Goal: Task Accomplishment & Management: Complete application form

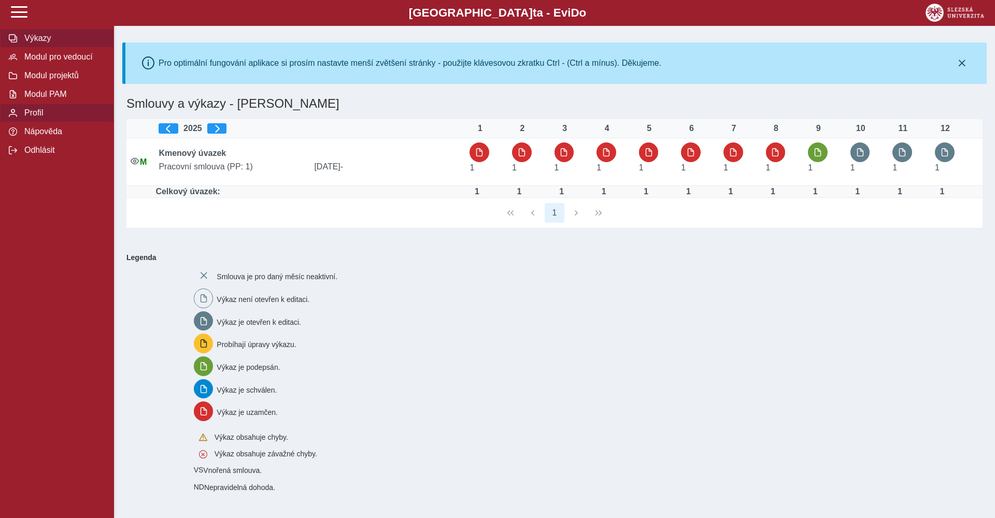
click at [40, 113] on span "Profil" at bounding box center [63, 112] width 84 height 9
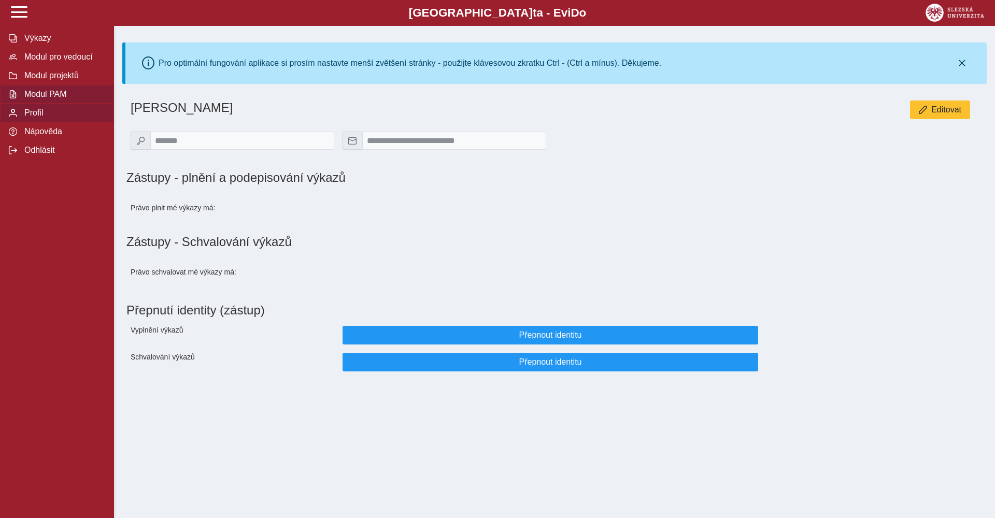
click at [55, 91] on span "Modul PAM" at bounding box center [63, 94] width 84 height 9
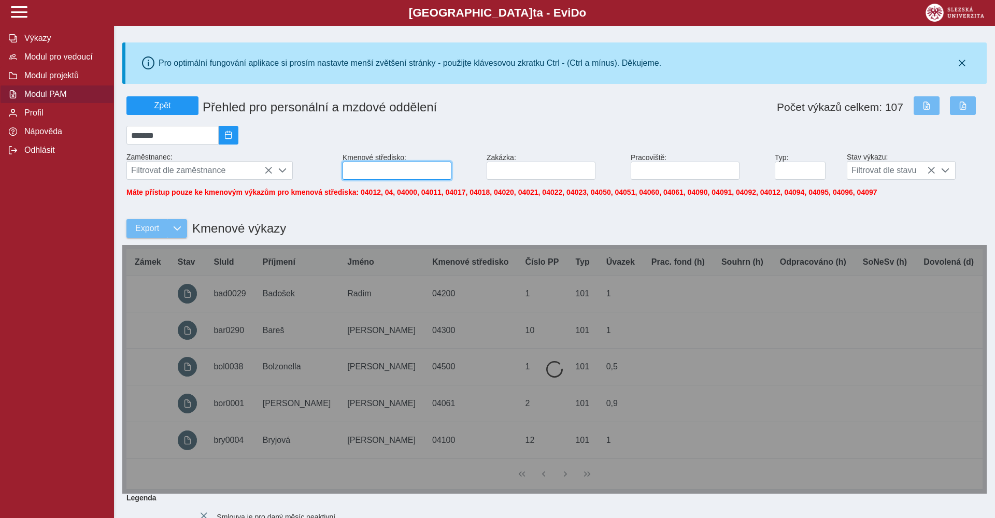
click at [383, 170] on input at bounding box center [396, 171] width 109 height 18
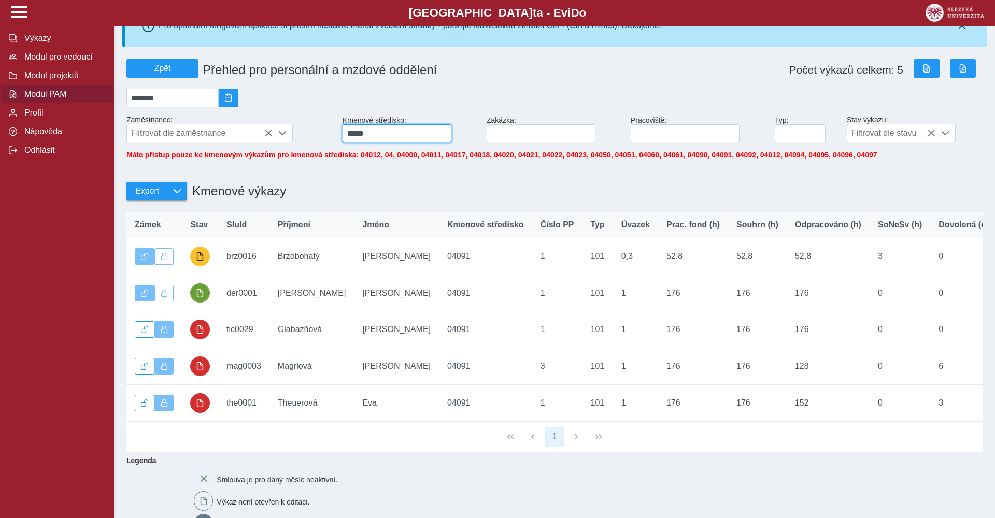
scroll to position [38, 0]
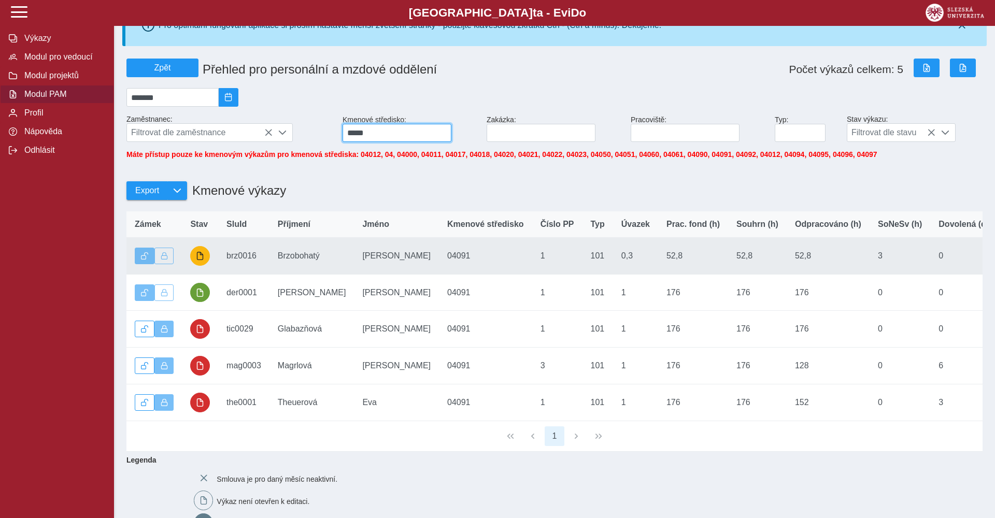
type input "*****"
click at [197, 253] on span "button" at bounding box center [200, 256] width 8 height 8
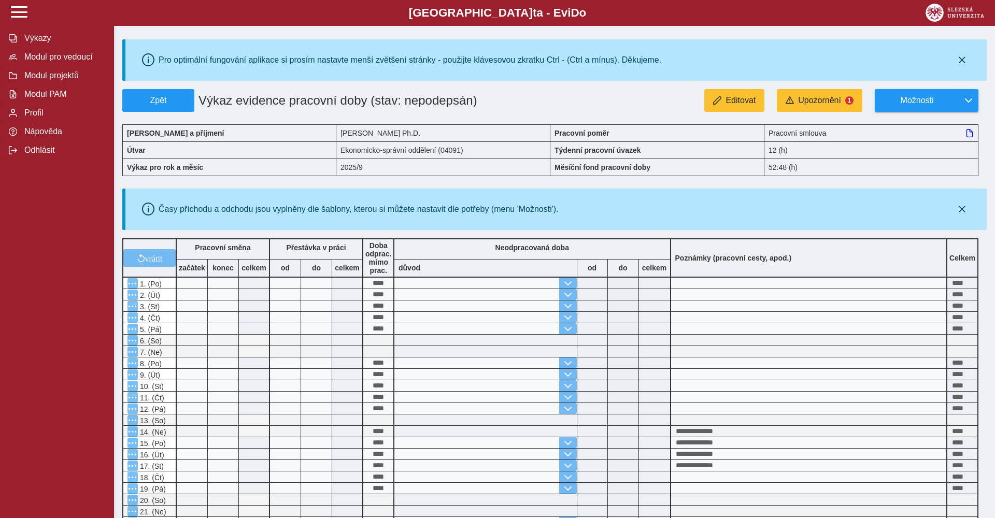
scroll to position [4, 0]
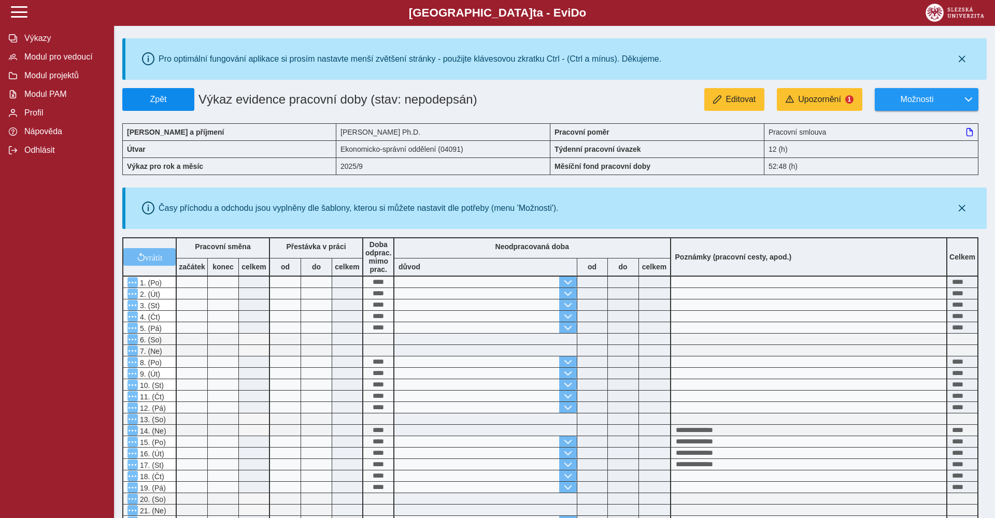
click at [174, 98] on span "Zpět" at bounding box center [158, 99] width 63 height 9
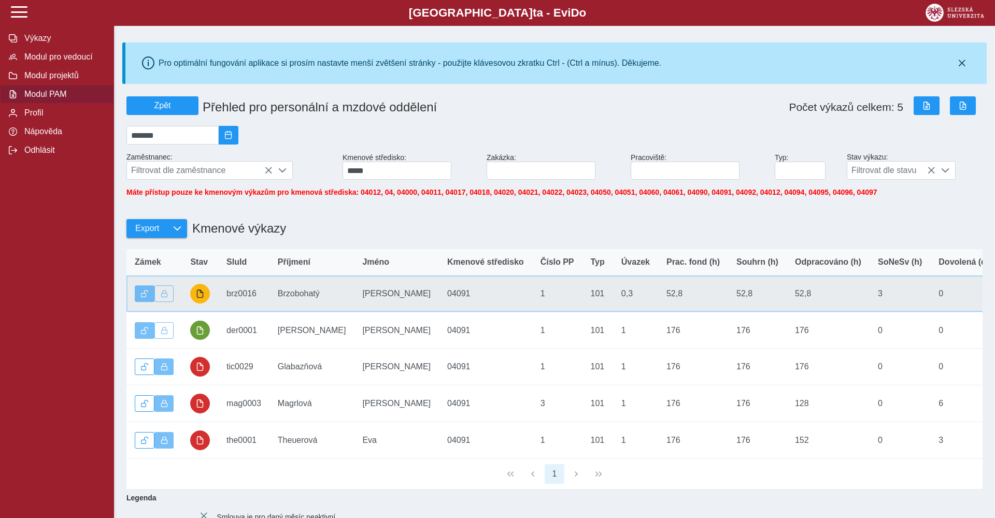
click at [200, 295] on span "button" at bounding box center [200, 294] width 8 height 8
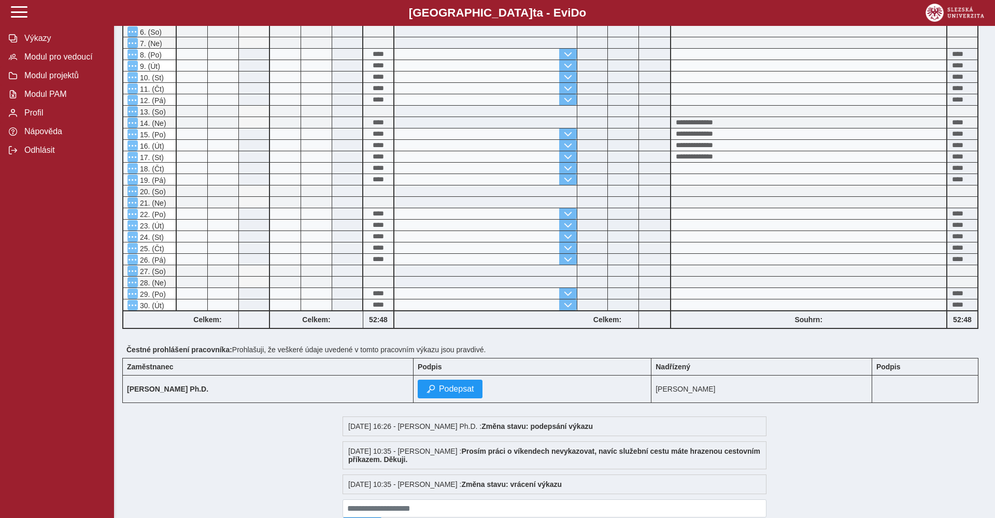
scroll to position [297, 0]
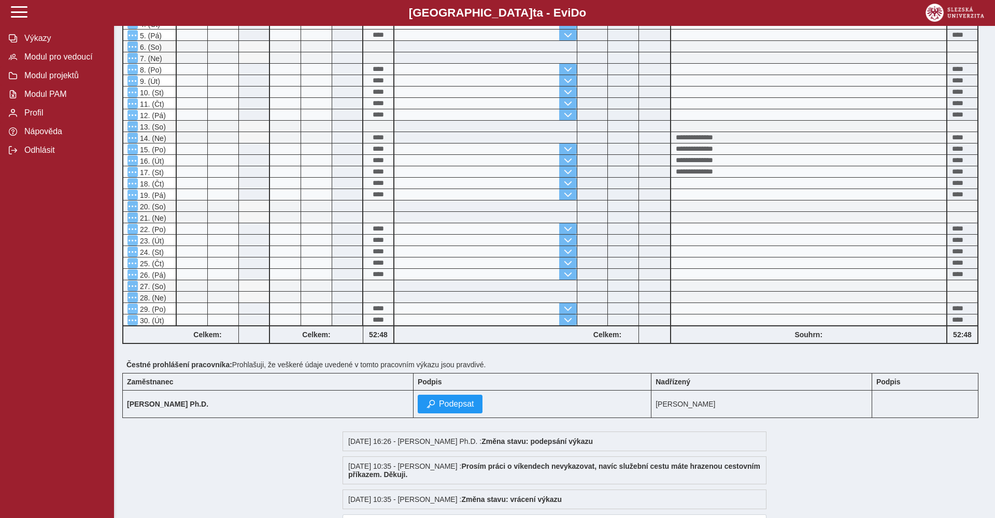
click at [545, 141] on div at bounding box center [485, 137] width 182 height 11
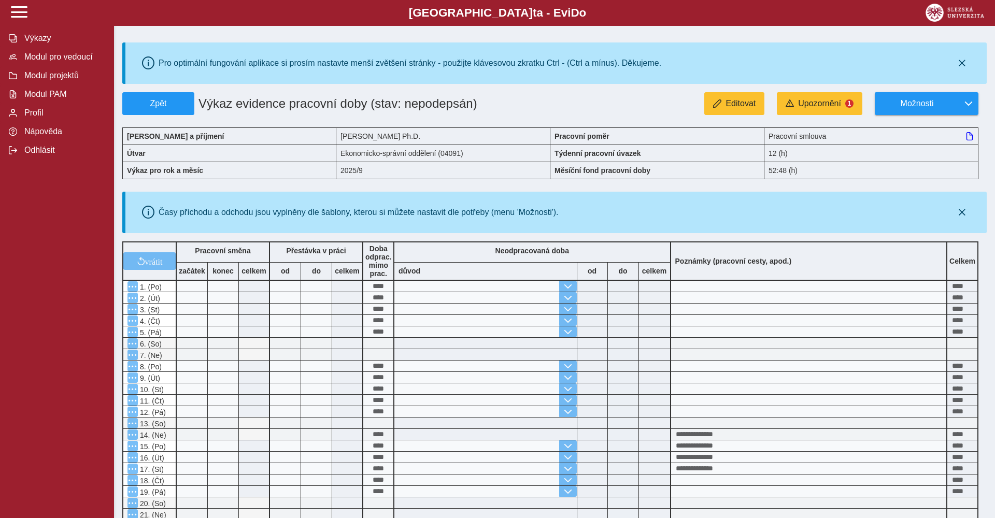
scroll to position [0, 0]
click at [154, 107] on span "Zpět" at bounding box center [158, 103] width 63 height 9
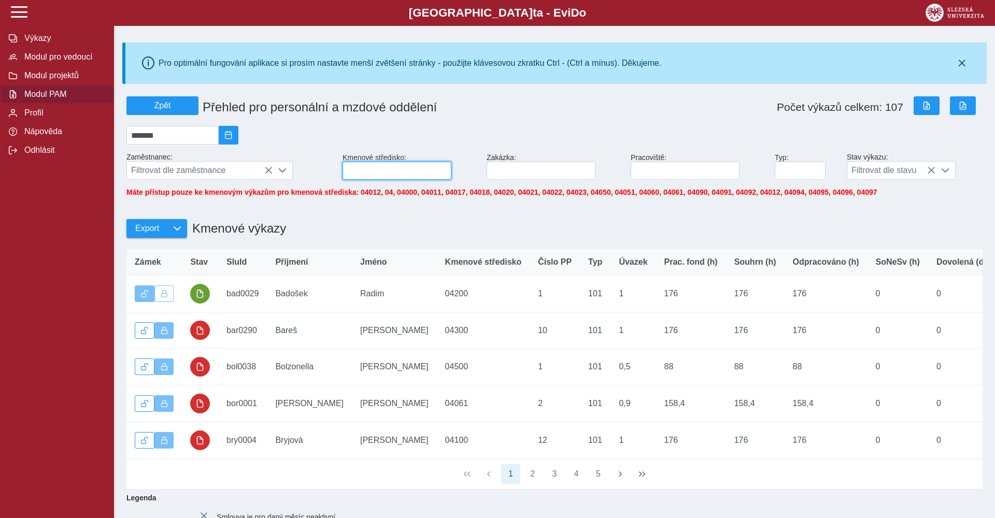
click at [398, 173] on input at bounding box center [396, 171] width 109 height 18
type input "*****"
